Goal: Transaction & Acquisition: Purchase product/service

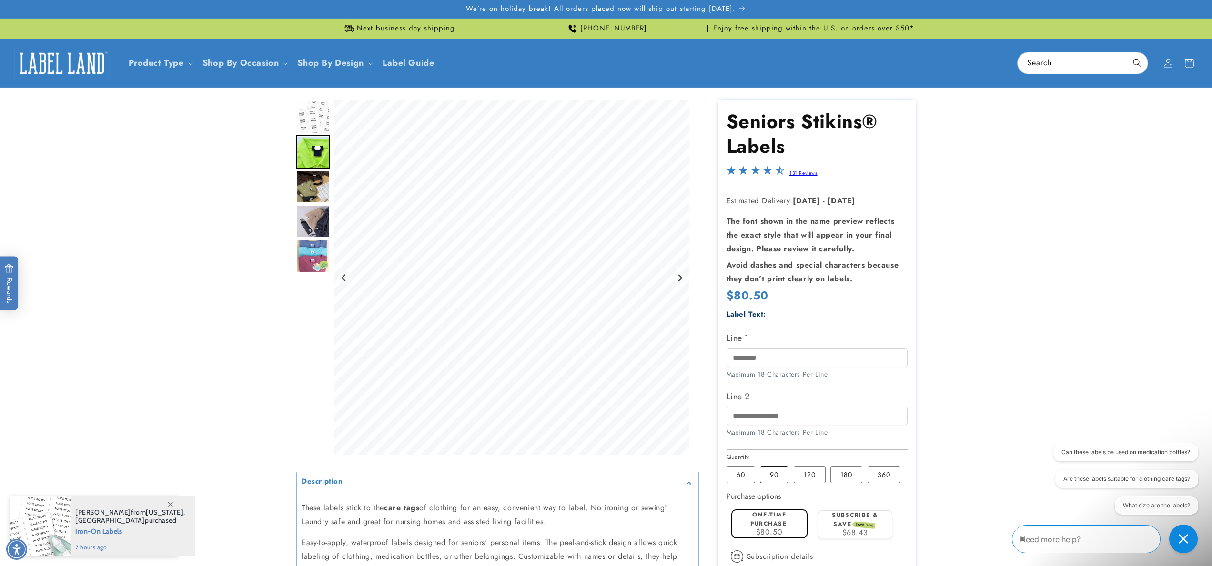
click at [774, 477] on label "90 Variant sold out or unavailable" at bounding box center [774, 474] width 29 height 17
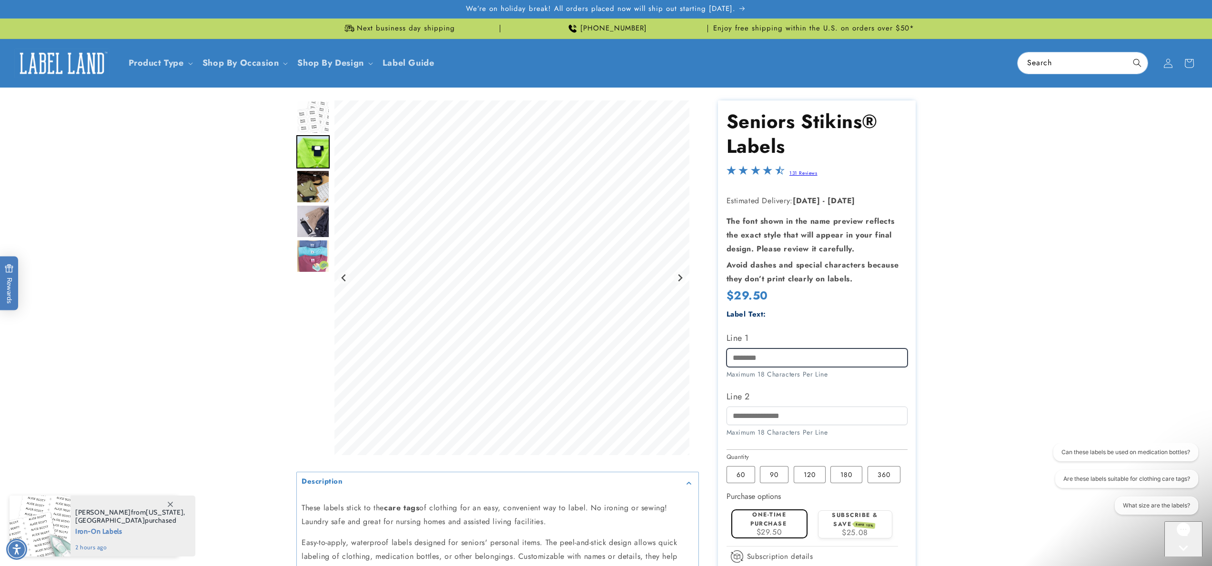
click at [750, 358] on input "Line 1" at bounding box center [817, 358] width 181 height 19
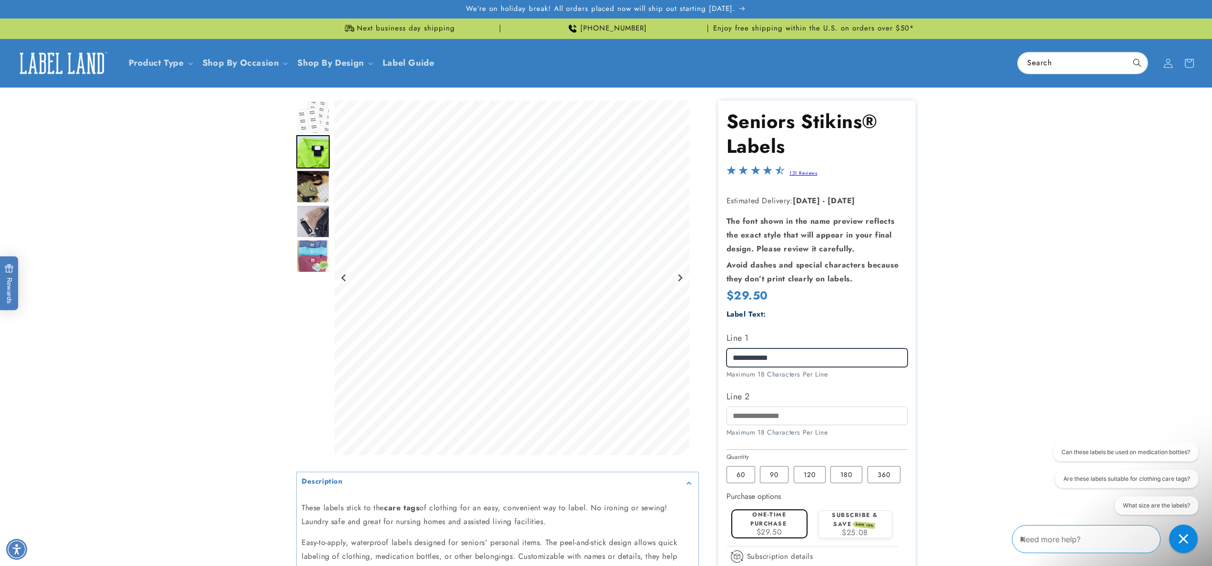
type input "**********"
click at [762, 417] on input "Line 2" at bounding box center [817, 416] width 181 height 19
